Goal: Navigation & Orientation: Find specific page/section

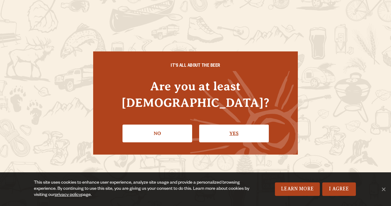
click at [235, 128] on link "Yes" at bounding box center [234, 133] width 70 height 18
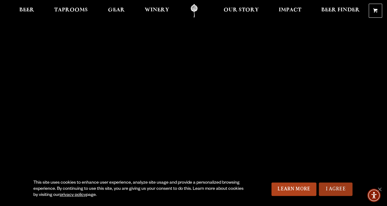
click at [326, 187] on link "I Agree" at bounding box center [336, 188] width 34 height 13
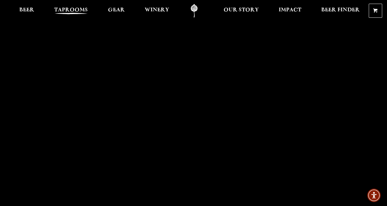
click at [75, 9] on span "Taprooms" at bounding box center [71, 10] width 34 height 5
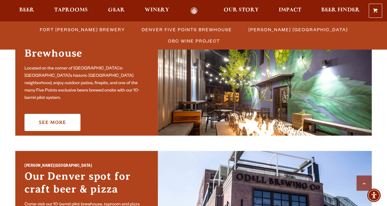
scroll to position [428, 0]
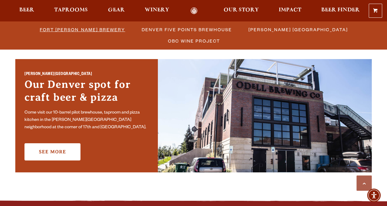
click at [48, 29] on span "Fort [PERSON_NAME] Brewery" at bounding box center [82, 29] width 85 height 9
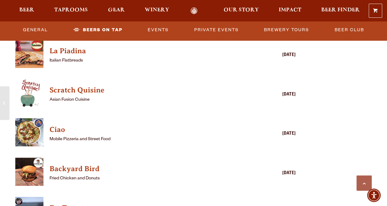
scroll to position [1468, 0]
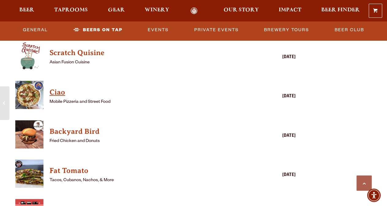
click at [62, 94] on h4 "Ciao" at bounding box center [147, 92] width 194 height 10
click at [60, 94] on h4 "Ciao" at bounding box center [147, 92] width 194 height 10
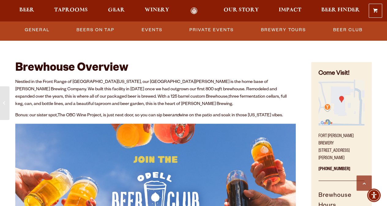
scroll to position [0, 0]
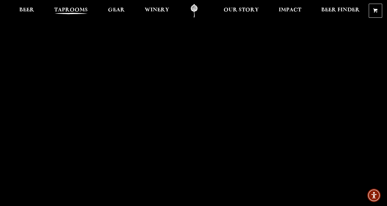
click at [76, 10] on span "Taprooms" at bounding box center [71, 10] width 34 height 5
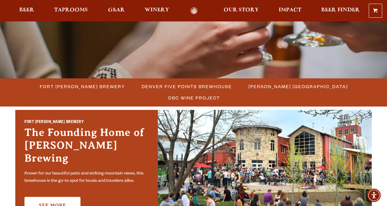
scroll to position [183, 0]
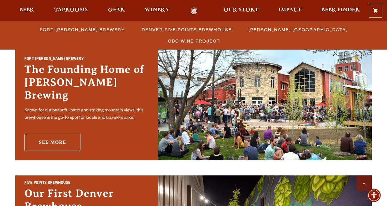
click at [60, 136] on link "See More" at bounding box center [52, 142] width 56 height 17
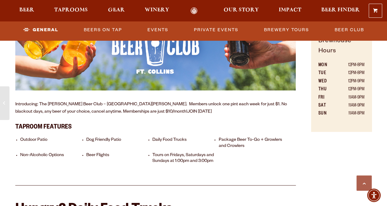
scroll to position [398, 0]
